Goal: Check status: Check status

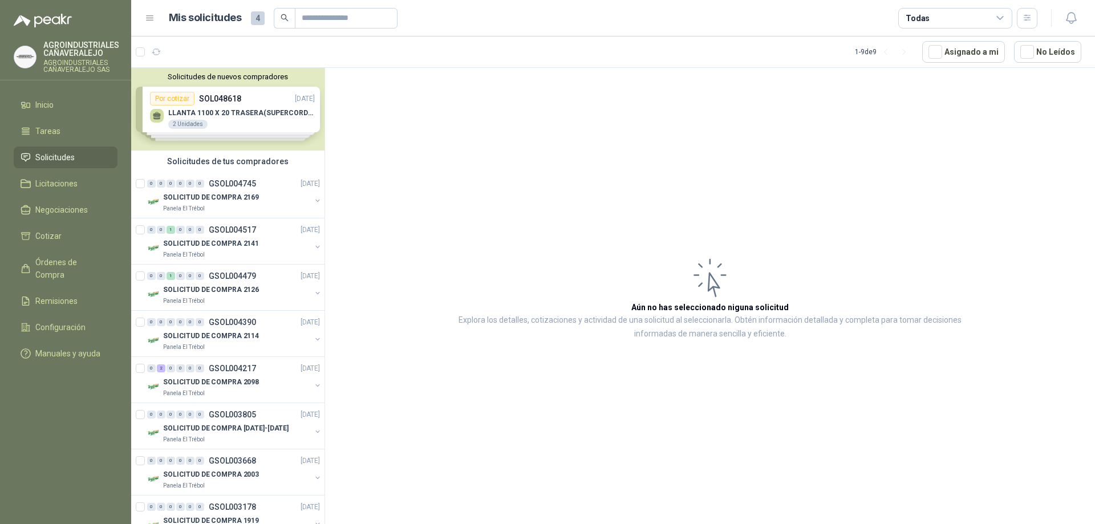
click at [56, 157] on span "Solicitudes" at bounding box center [54, 157] width 39 height 13
click at [243, 192] on p "SOLICITUD DE COMPRA 2183" at bounding box center [211, 197] width 96 height 11
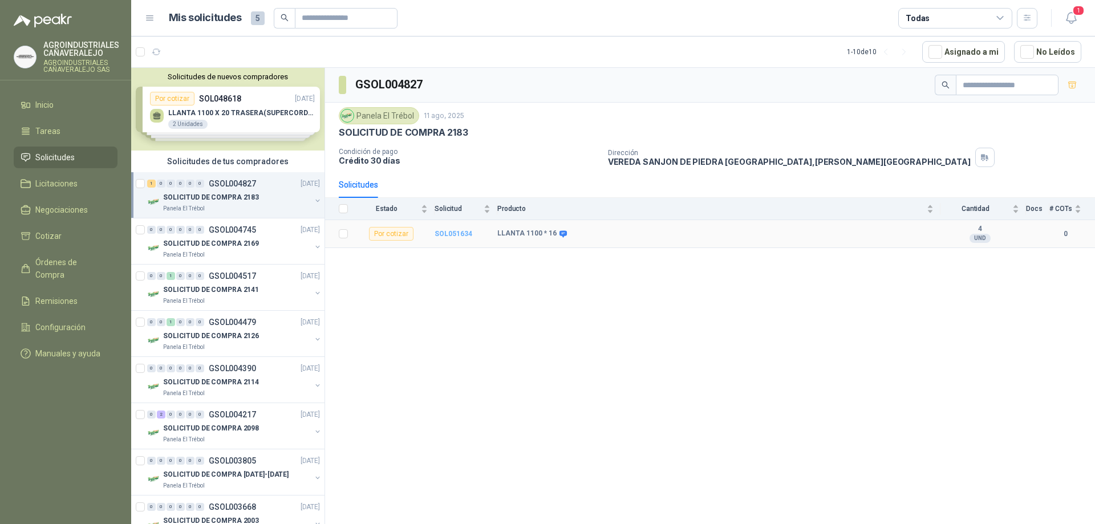
click at [452, 233] on b "SOL051634" at bounding box center [453, 234] width 38 height 8
